Goal: Task Accomplishment & Management: Manage account settings

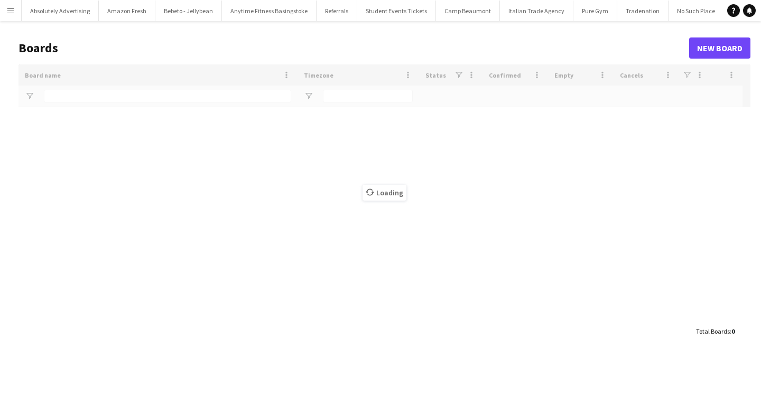
click at [13, 13] on app-icon "Menu" at bounding box center [10, 10] width 8 height 8
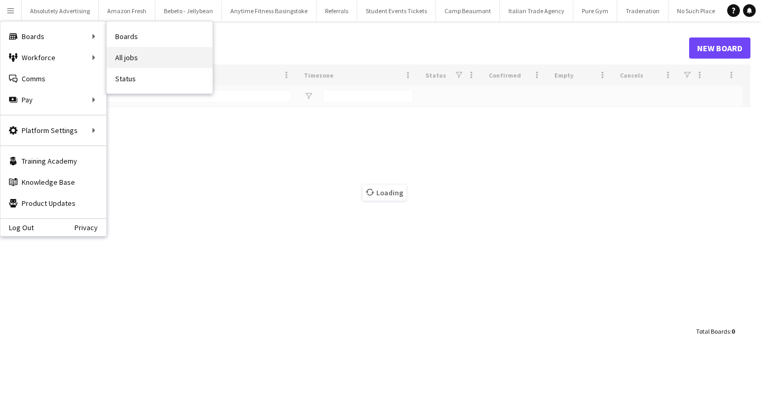
click at [163, 51] on link "All jobs" at bounding box center [160, 57] width 106 height 21
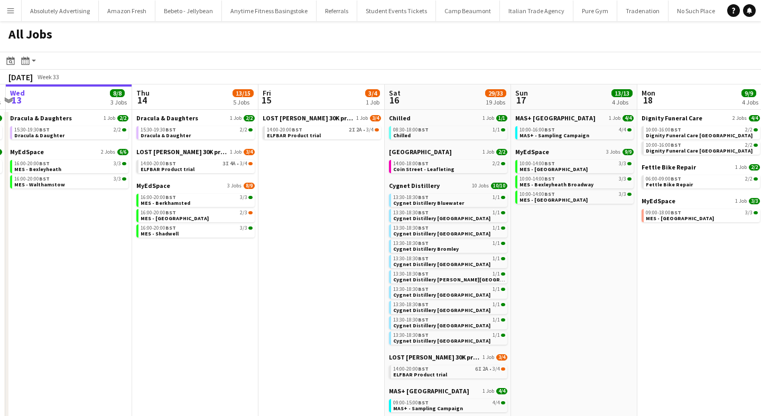
scroll to position [0, 502]
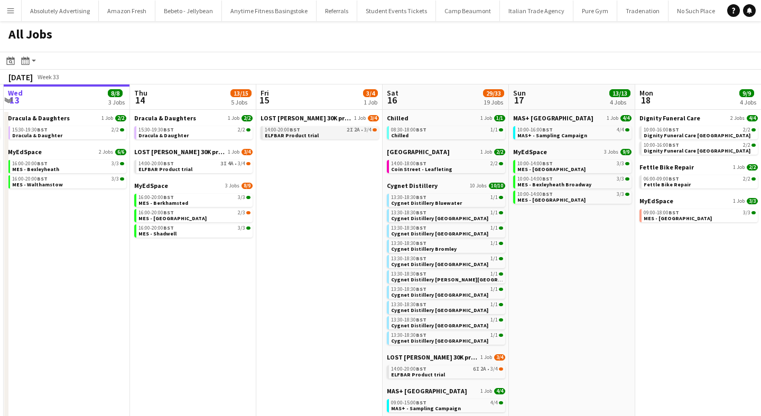
click at [319, 128] on div "14:00-20:00 BST 2I 2A • 3/4" at bounding box center [321, 129] width 112 height 5
click at [190, 169] on link "14:00-20:00 BST 3I 4A • 3/4 ELFBAR Product trial" at bounding box center [194, 166] width 112 height 12
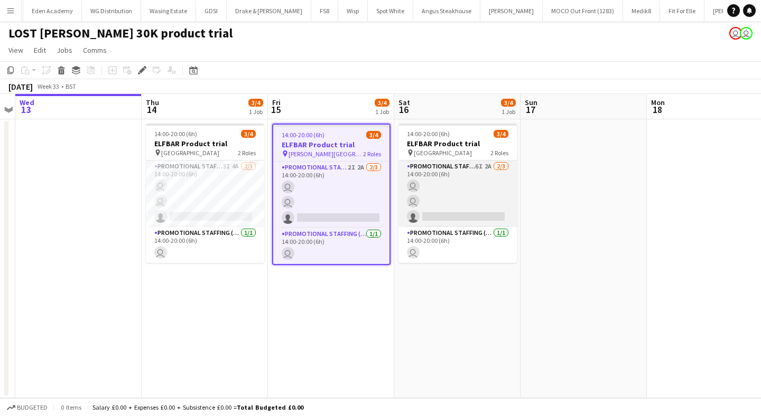
scroll to position [0, 35046]
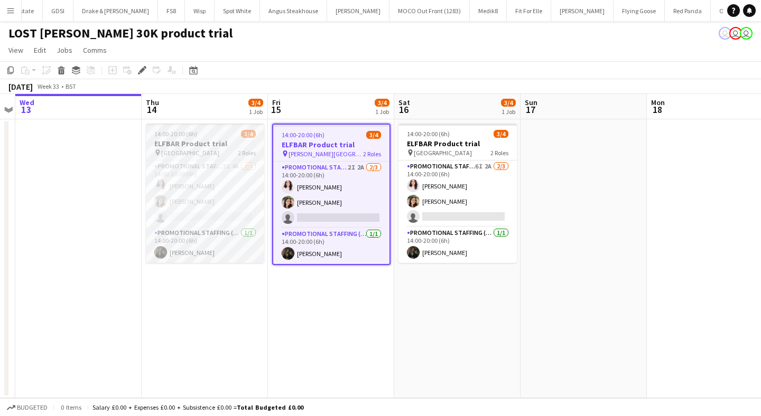
click at [200, 139] on h3 "ELFBAR Product trial" at bounding box center [205, 144] width 118 height 10
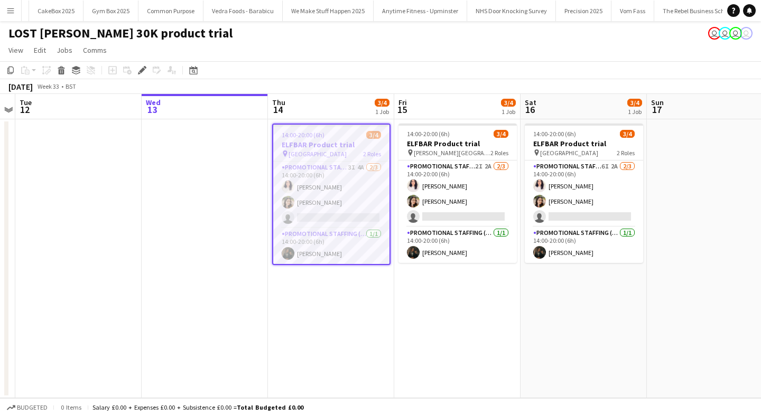
scroll to position [0, 35046]
click at [288, 186] on app-user-avatar at bounding box center [288, 187] width 13 height 13
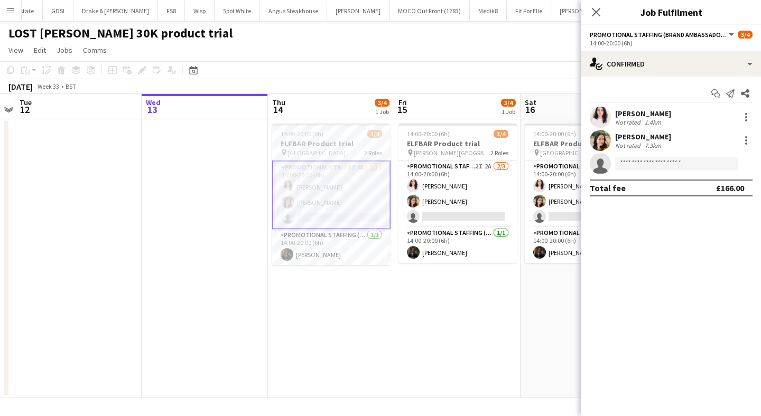
click at [600, 113] on app-user-avatar at bounding box center [600, 117] width 21 height 21
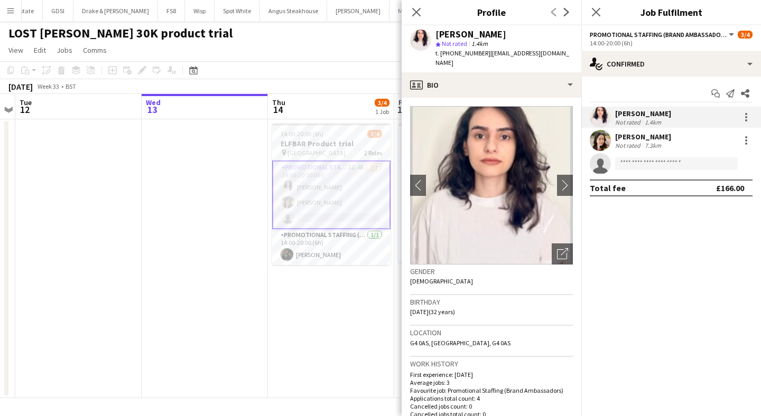
click at [365, 71] on app-toolbar "Copy Paste Paste Command V Paste with crew Command Shift V Paste linked Job [GE…" at bounding box center [380, 70] width 761 height 18
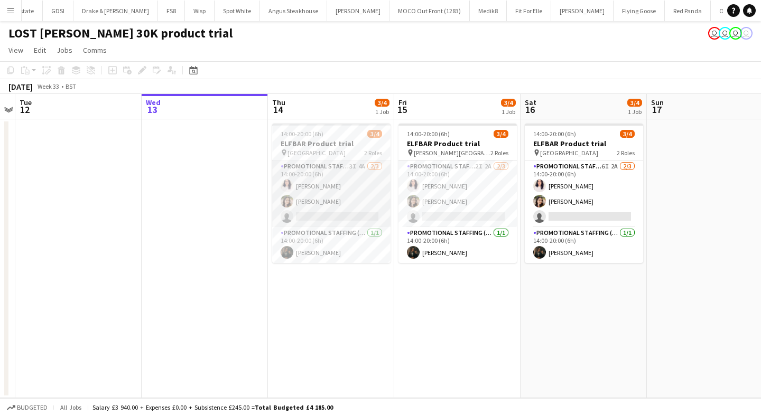
click at [282, 194] on app-card-role "Promotional Staffing (Brand Ambassadors) 3I 4A [DATE] 14:00-20:00 (6h) [PERSON_…" at bounding box center [331, 194] width 118 height 67
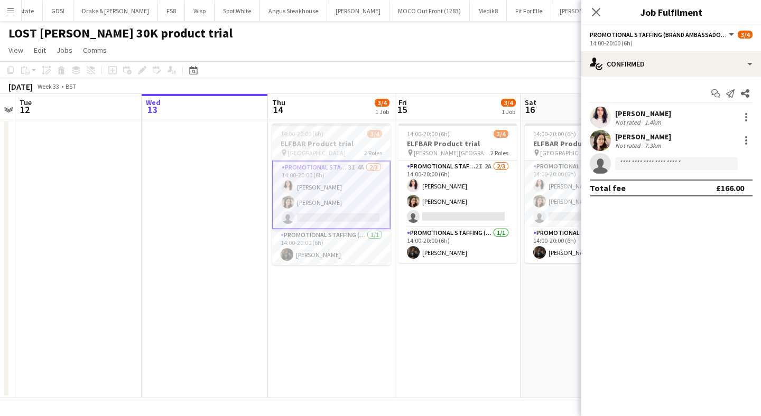
click at [599, 138] on app-user-avatar at bounding box center [600, 140] width 21 height 21
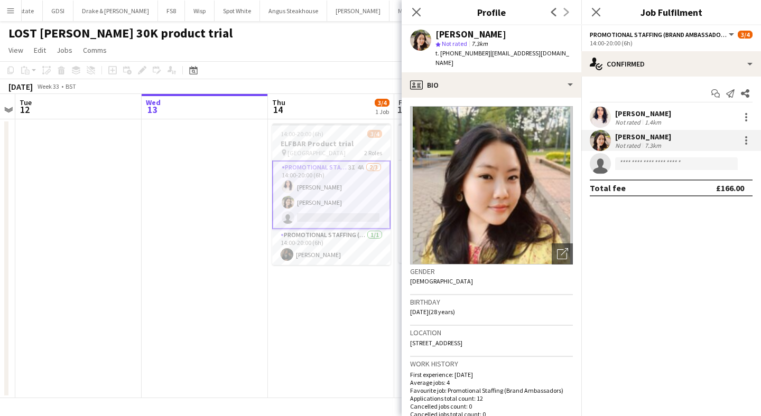
click at [329, 34] on div "LOST [PERSON_NAME] 30K product trial user user user user user" at bounding box center [380, 31] width 761 height 20
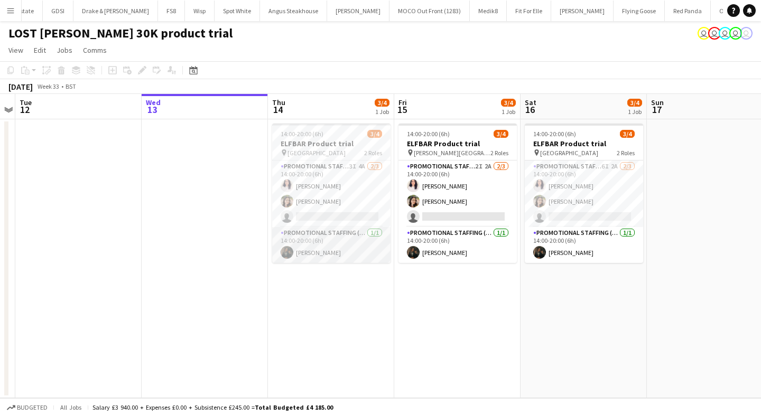
click at [283, 249] on app-user-avatar at bounding box center [287, 252] width 13 height 13
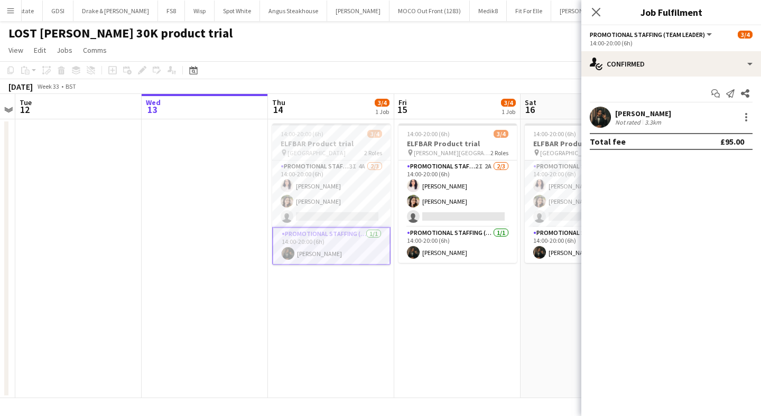
click at [599, 115] on app-user-avatar at bounding box center [600, 117] width 21 height 21
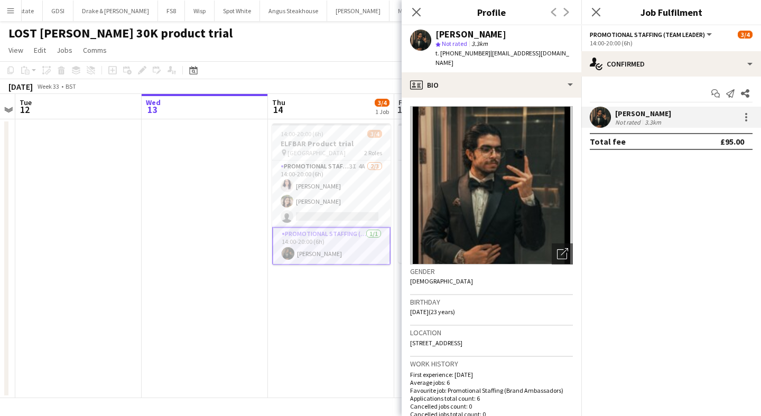
click at [375, 36] on div "LOST [PERSON_NAME] 30K product trial user user user user user" at bounding box center [380, 31] width 761 height 20
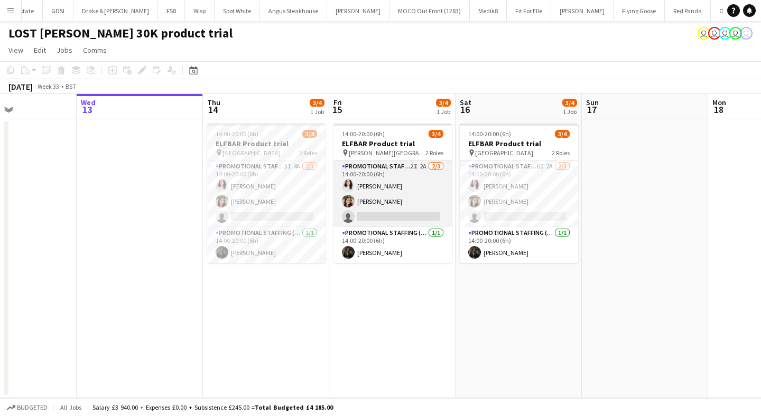
scroll to position [0, 431]
